Goal: Complete application form

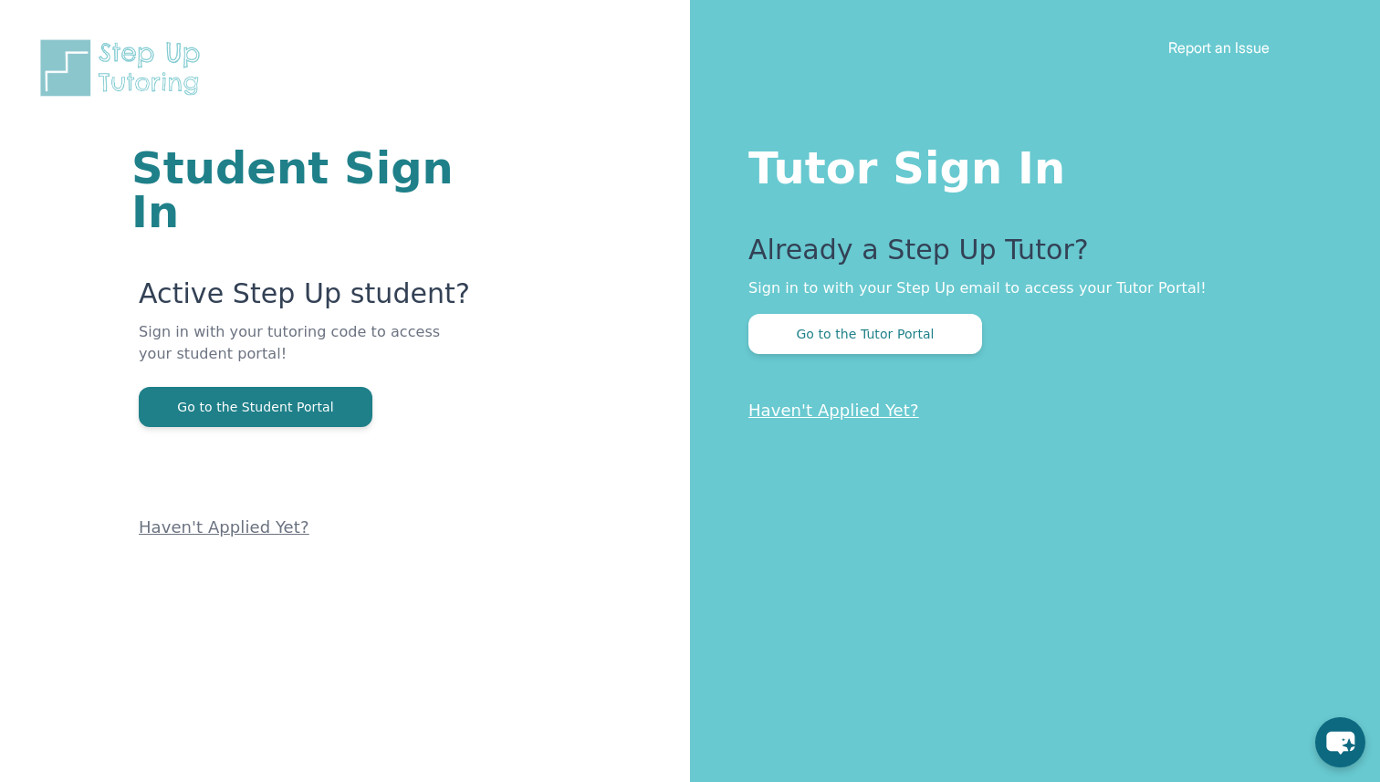
click at [791, 411] on link "Haven't Applied Yet?" at bounding box center [833, 410] width 171 height 19
click at [887, 332] on button "Go to the Tutor Portal" at bounding box center [865, 334] width 234 height 40
click at [825, 414] on link "Haven't Applied Yet?" at bounding box center [833, 410] width 171 height 19
